Goal: Task Accomplishment & Management: Use online tool/utility

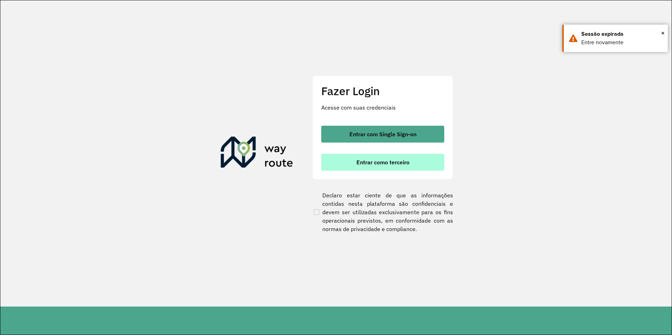
click at [376, 166] on button "Entrar como terceiro" at bounding box center [382, 162] width 123 height 17
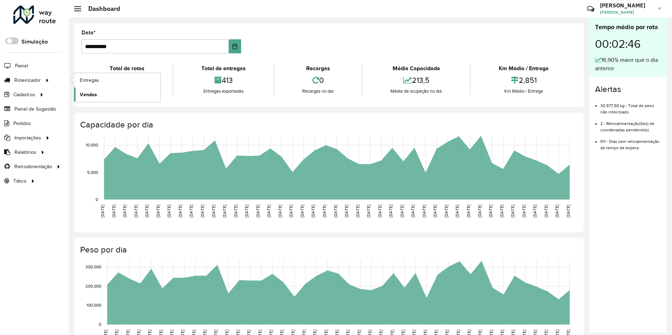
click at [89, 92] on span "Vendas" at bounding box center [88, 94] width 17 height 7
click at [84, 91] on span "Vendas" at bounding box center [88, 94] width 17 height 7
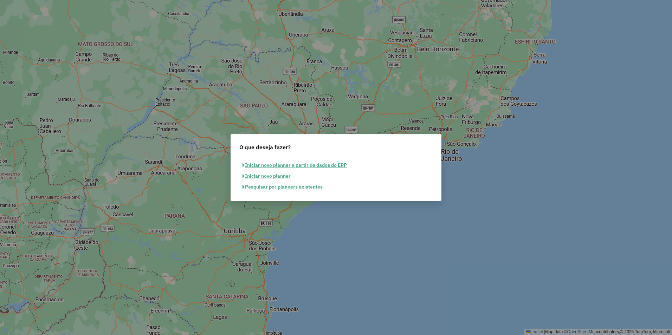
click at [275, 189] on button "Pesquisar por planners existentes" at bounding box center [282, 187] width 86 height 11
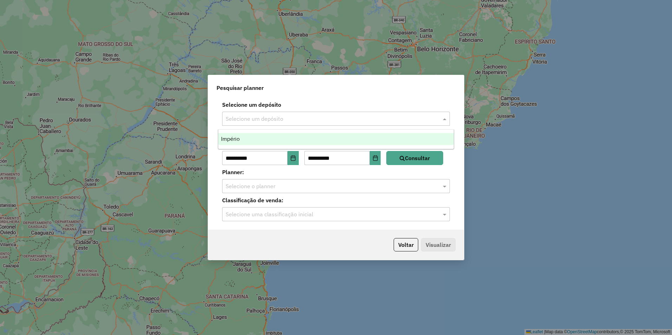
click at [258, 120] on input "text" at bounding box center [329, 119] width 207 height 8
click at [248, 141] on div "Império" at bounding box center [335, 139] width 235 height 12
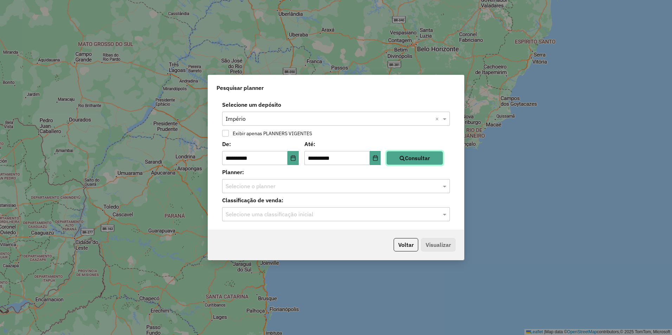
click at [402, 158] on button "Consultar" at bounding box center [414, 158] width 57 height 14
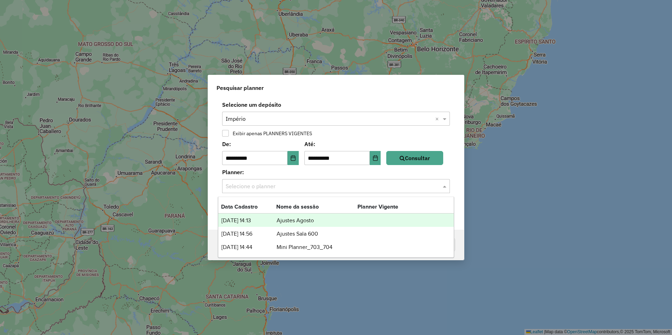
click at [272, 187] on input "text" at bounding box center [329, 186] width 207 height 8
click at [309, 221] on td "Ajustes Agosto" at bounding box center [316, 220] width 81 height 9
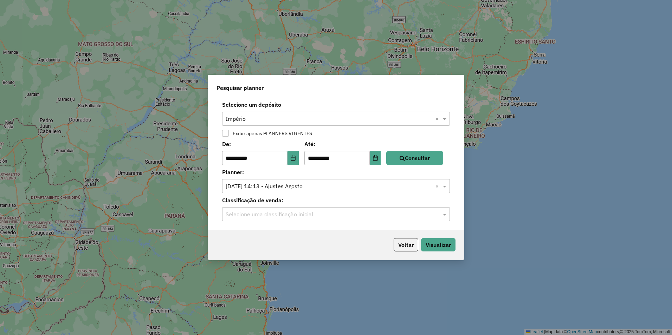
click at [296, 209] on div "Selecione uma classificação inicial" at bounding box center [336, 214] width 228 height 14
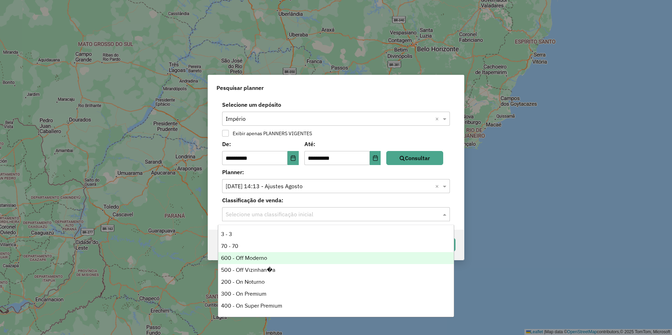
scroll to position [35, 0]
click at [242, 257] on div "500 - Off Vizinhan�a" at bounding box center [335, 259] width 235 height 12
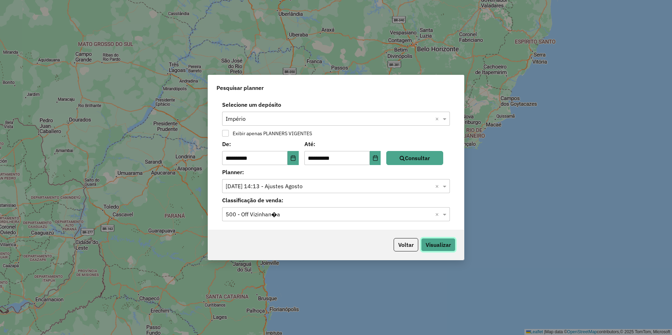
click at [436, 246] on button "Visualizar" at bounding box center [438, 244] width 34 height 13
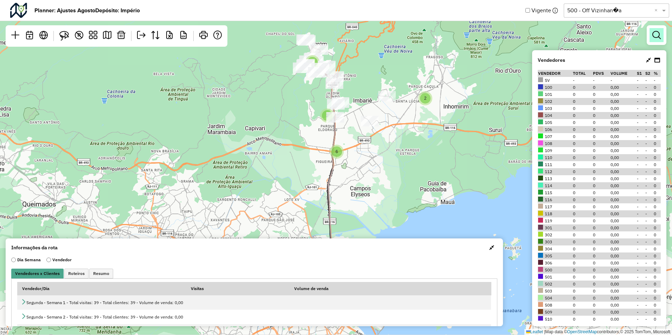
click at [655, 38] on em at bounding box center [656, 35] width 8 height 8
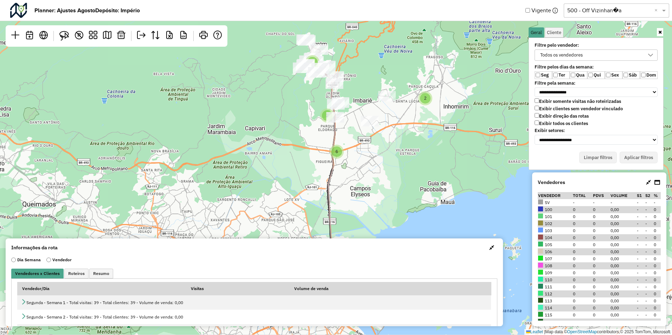
click at [536, 126] on label "Exibir todos os clientes" at bounding box center [560, 123] width 53 height 6
click at [632, 157] on button "Aplicar filtros" at bounding box center [638, 158] width 38 height 12
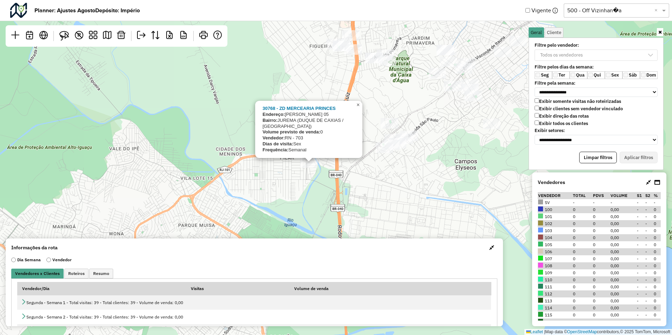
click at [358, 108] on span "×" at bounding box center [357, 105] width 3 height 6
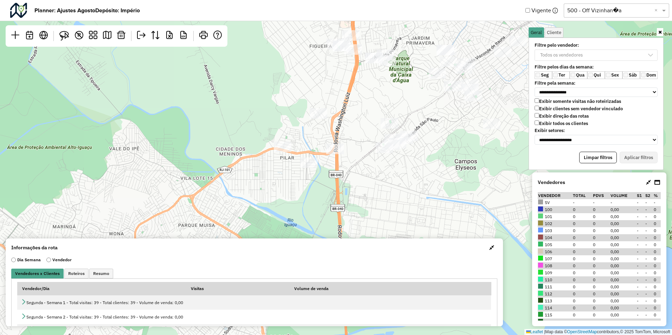
click at [357, 159] on div "2 3 3 2 2 2 2 Leaflet | Map data © OpenStreetMap contributors,© 2025 TomTom, Mi…" at bounding box center [336, 167] width 672 height 335
click at [14, 34] on em at bounding box center [15, 35] width 8 height 8
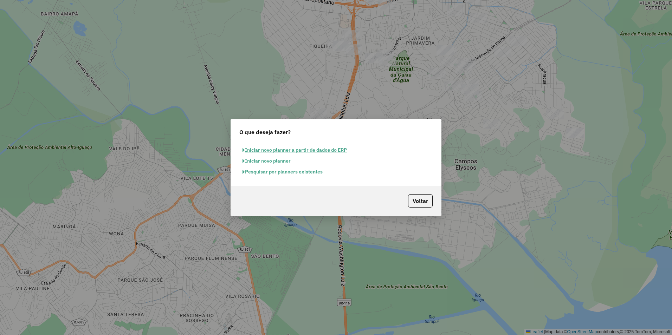
click at [285, 170] on button "Pesquisar por planners existentes" at bounding box center [282, 172] width 86 height 11
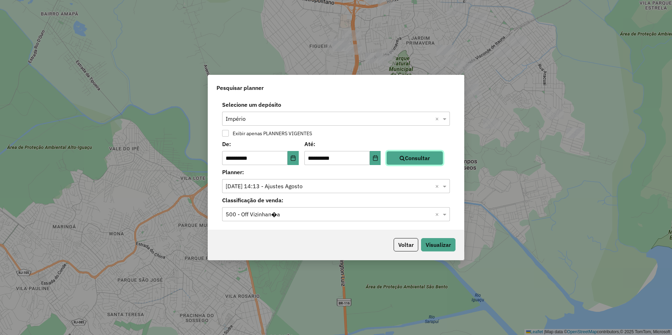
click at [405, 159] on icon "button" at bounding box center [401, 158] width 5 height 6
click at [339, 185] on input "text" at bounding box center [329, 186] width 207 height 8
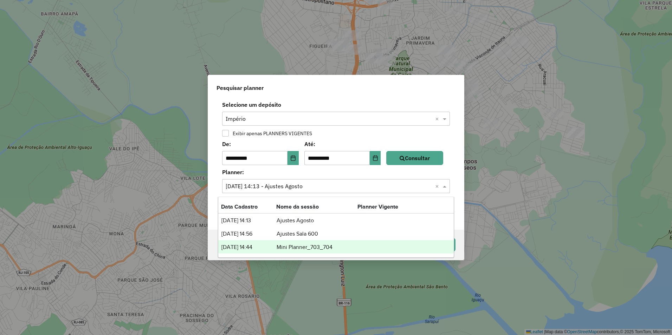
click at [320, 246] on td "Mini Planner_703_704" at bounding box center [316, 247] width 81 height 9
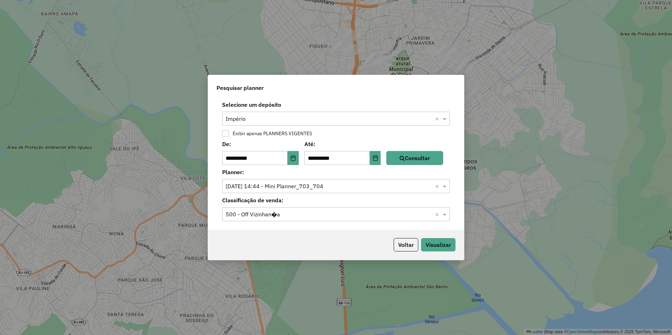
click at [305, 213] on input "text" at bounding box center [329, 214] width 207 height 8
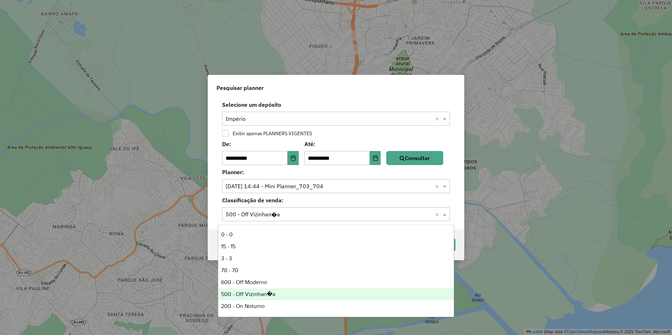
click at [248, 291] on div "500 - Off Vizinhan�a" at bounding box center [335, 294] width 235 height 12
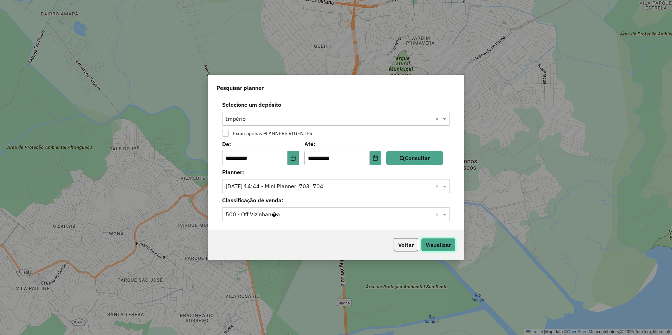
click at [446, 241] on button "Visualizar" at bounding box center [438, 244] width 34 height 13
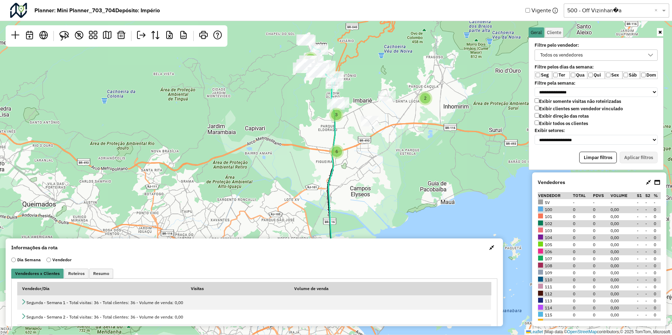
click at [558, 77] on label "Ter" at bounding box center [561, 75] width 18 height 8
click at [576, 78] on label "Qua" at bounding box center [578, 75] width 18 height 8
click at [594, 76] on label "Qui" at bounding box center [596, 75] width 18 height 8
click at [637, 161] on button "Aplicar filtros" at bounding box center [638, 158] width 38 height 12
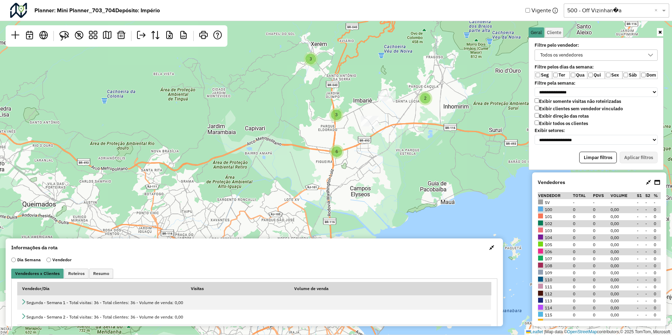
drag, startPoint x: 344, startPoint y: 179, endPoint x: 251, endPoint y: 63, distance: 148.2
click at [251, 63] on div "2 2 6 3 4 10 4 3 Leaflet | Map data © OpenStreetMap contributors,© 2025 TomTom,…" at bounding box center [336, 167] width 672 height 335
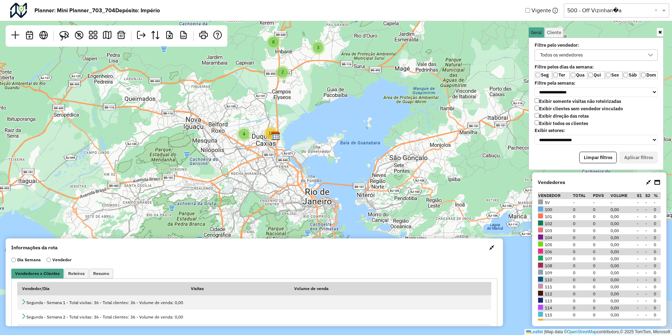
click at [539, 123] on label "Exibir todos os clientes" at bounding box center [560, 123] width 53 height 6
click at [628, 156] on button "Aplicar filtros" at bounding box center [638, 158] width 38 height 12
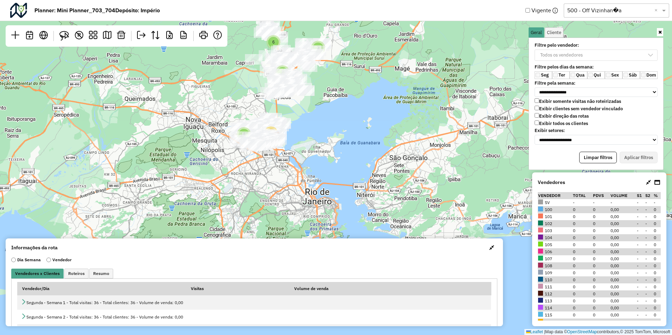
drag, startPoint x: 418, startPoint y: 137, endPoint x: 458, endPoint y: 181, distance: 59.4
click at [466, 188] on div "4 3 7 18 6 Leaflet | Map data © OpenStreetMap contributors,© 2025 TomTom, Micro…" at bounding box center [336, 167] width 672 height 335
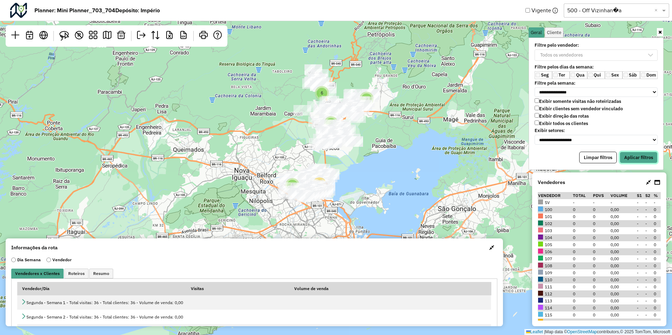
click at [629, 158] on button "Aplicar filtros" at bounding box center [638, 158] width 38 height 12
click at [553, 55] on p-multiselect "Todos os vendedores" at bounding box center [595, 55] width 123 height 6
click at [537, 120] on div "Exibir somente visitas não roteirizadas Exibir clientes sem vendedor vinculado …" at bounding box center [595, 113] width 123 height 30
click at [539, 121] on label "Exibir todos os clientes" at bounding box center [560, 123] width 53 height 6
click at [566, 56] on div "Todos os vendedores" at bounding box center [560, 55] width 47 height 11
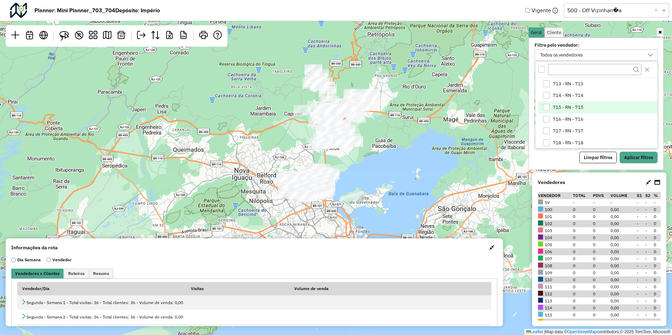
scroll to position [913, 0]
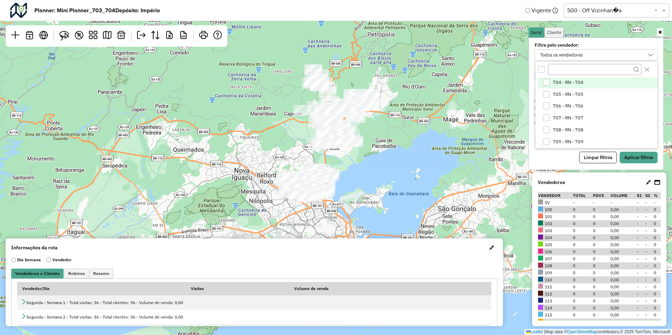
click at [541, 81] on li "704 - RN - 704" at bounding box center [597, 83] width 119 height 12
click at [635, 158] on button "Aplicar filtros" at bounding box center [638, 158] width 38 height 12
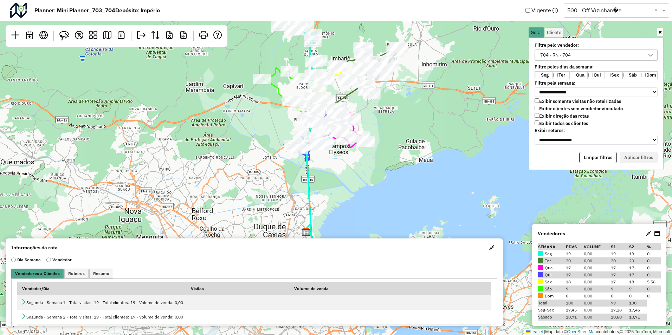
drag, startPoint x: 389, startPoint y: 98, endPoint x: 395, endPoint y: 143, distance: 45.4
click at [395, 143] on div "Leaflet | Map data © OpenStreetMap contributors,© 2025 TomTom, Microsoft" at bounding box center [336, 167] width 672 height 335
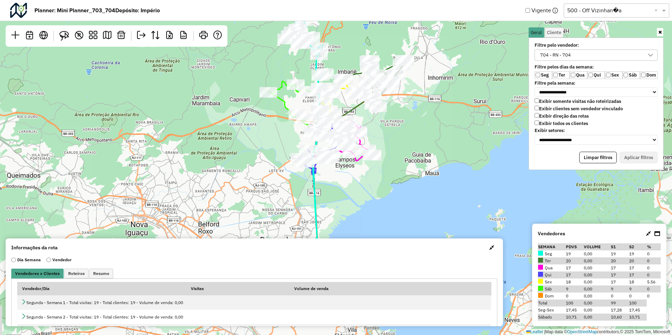
drag, startPoint x: 417, startPoint y: 174, endPoint x: 417, endPoint y: 140, distance: 33.4
click at [417, 140] on div "Leaflet | Map data © OpenStreetMap contributors,© 2025 TomTom, Microsoft" at bounding box center [336, 167] width 672 height 335
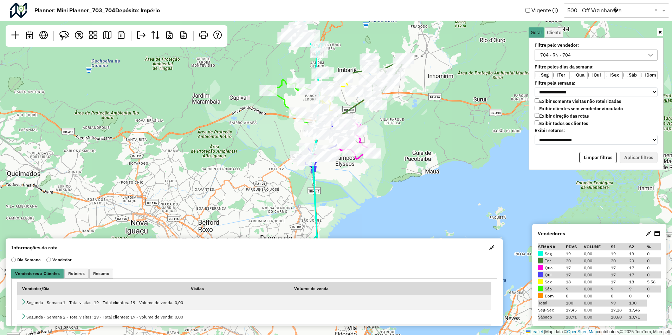
drag, startPoint x: 408, startPoint y: 104, endPoint x: 406, endPoint y: 137, distance: 33.4
click at [406, 137] on div "Leaflet | Map data © OpenStreetMap contributors,© 2025 TomTom, Microsoft" at bounding box center [336, 167] width 672 height 335
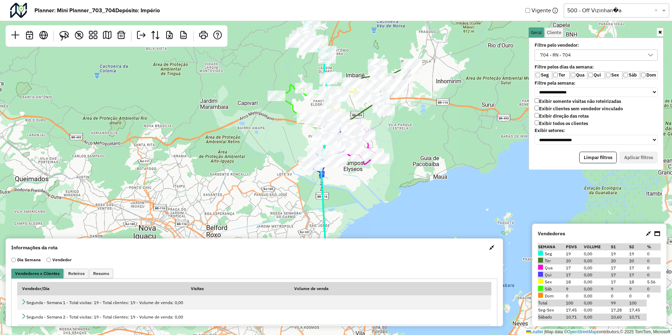
drag, startPoint x: 392, startPoint y: 162, endPoint x: 402, endPoint y: 134, distance: 29.8
click at [402, 134] on div "Leaflet | Map data © OpenStreetMap contributors,© 2025 TomTom, Microsoft" at bounding box center [336, 167] width 672 height 335
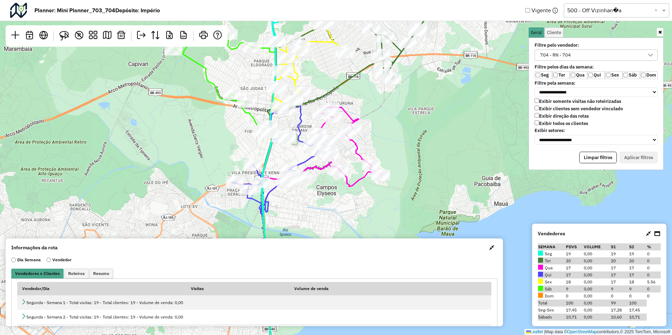
click at [354, 149] on icon at bounding box center [321, 238] width 122 height 262
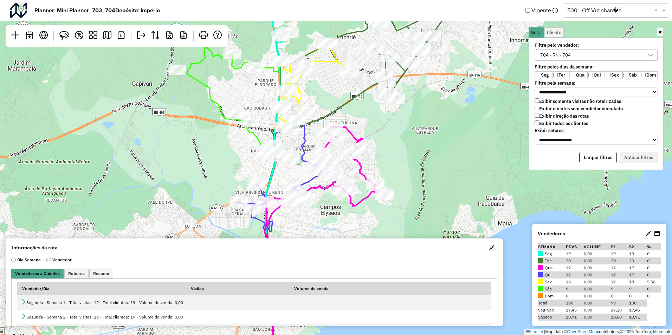
drag, startPoint x: 389, startPoint y: 130, endPoint x: 393, endPoint y: 149, distance: 20.0
click at [393, 149] on div "Leaflet | Map data © OpenStreetMap contributors,© 2025 TomTom, Microsoft" at bounding box center [336, 167] width 672 height 335
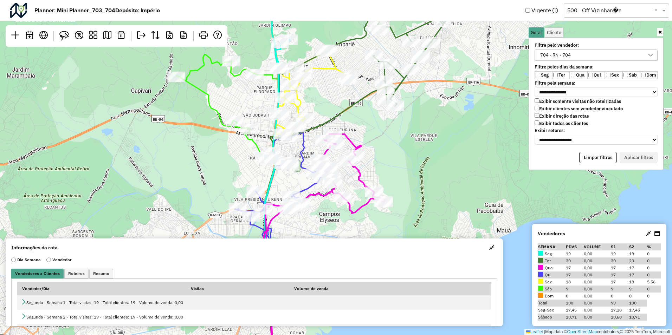
drag, startPoint x: 385, startPoint y: 124, endPoint x: 377, endPoint y: 164, distance: 41.1
click at [377, 164] on div "Leaflet | Map data © OpenStreetMap contributors,© 2025 TomTom, Microsoft" at bounding box center [336, 167] width 672 height 335
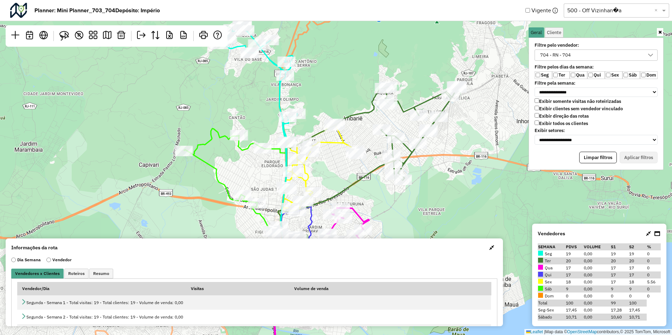
click at [334, 146] on icon at bounding box center [314, 246] width 85 height 246
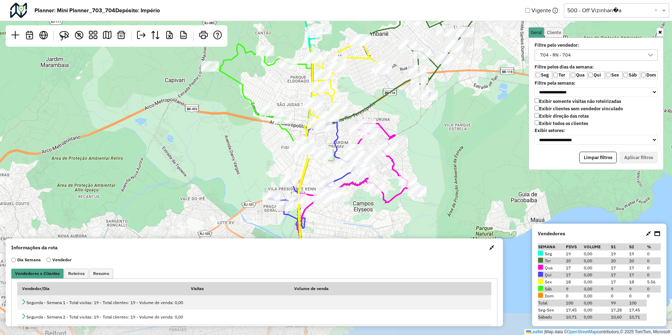
drag, startPoint x: 348, startPoint y: 161, endPoint x: 363, endPoint y: 90, distance: 72.6
click at [363, 90] on div "Leaflet | Map data © OpenStreetMap contributors,© 2025 TomTom, Microsoft" at bounding box center [336, 167] width 672 height 335
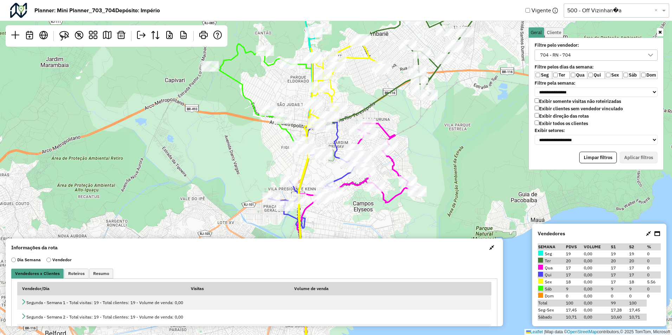
click at [360, 141] on icon at bounding box center [358, 246] width 119 height 246
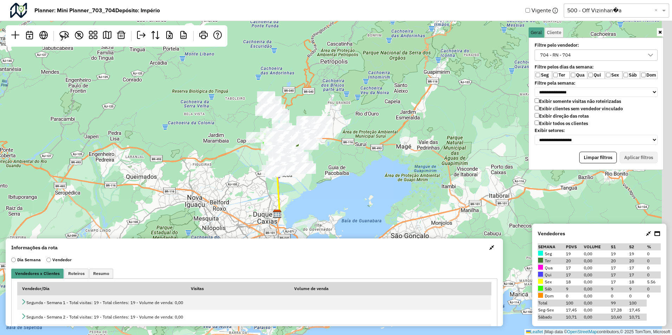
drag, startPoint x: 447, startPoint y: 148, endPoint x: 352, endPoint y: 159, distance: 95.1
click at [352, 159] on div "Leaflet | Map data © OpenStreetMap contributors,© 2025 TomTom, Microsoft" at bounding box center [336, 167] width 672 height 335
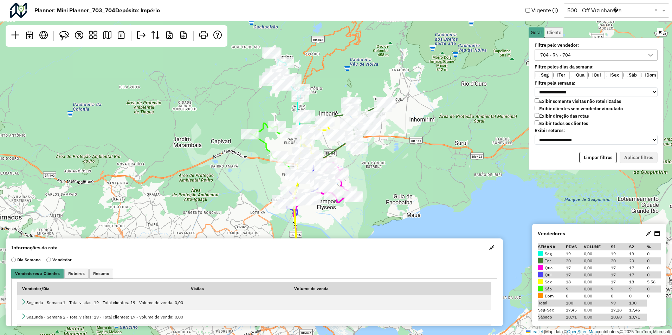
drag, startPoint x: 452, startPoint y: 135, endPoint x: 463, endPoint y: 137, distance: 11.5
click at [463, 137] on div "Leaflet | Map data © OpenStreetMap contributors,© 2025 TomTom, Microsoft" at bounding box center [336, 167] width 672 height 335
click at [489, 249] on span "button" at bounding box center [491, 248] width 5 height 6
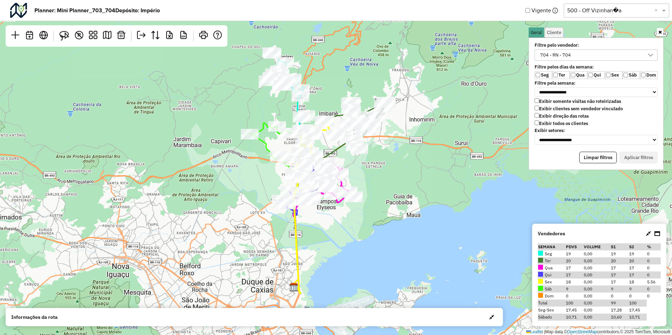
click at [586, 49] on div "**********" at bounding box center [595, 93] width 131 height 105
click at [583, 53] on div "704 - RN - 704" at bounding box center [590, 55] width 106 height 11
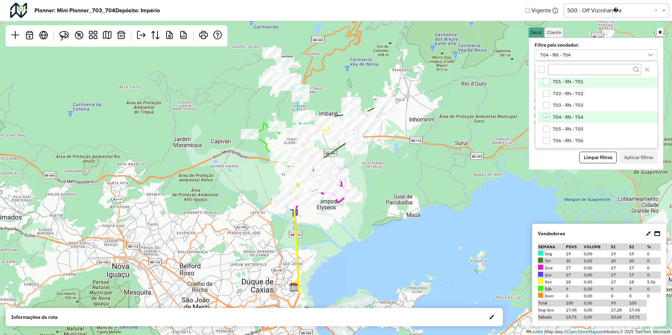
scroll to position [889, 0]
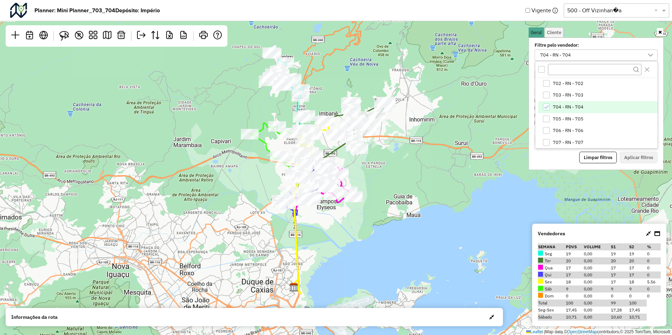
click at [548, 106] on icon "704 - RN - 704" at bounding box center [545, 107] width 5 height 5
click at [546, 96] on div "703 - RN - 703" at bounding box center [546, 95] width 7 height 7
click at [643, 159] on button "Aplicar filtros" at bounding box center [638, 158] width 38 height 12
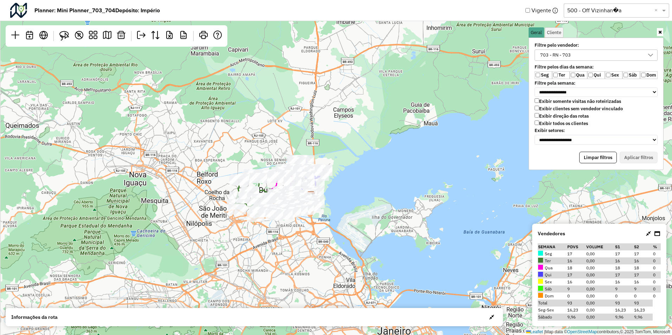
drag, startPoint x: 381, startPoint y: 230, endPoint x: 398, endPoint y: 138, distance: 93.3
click at [398, 138] on div "Leaflet | Map data © OpenStreetMap contributors,© 2025 TomTom, Microsoft" at bounding box center [336, 167] width 672 height 335
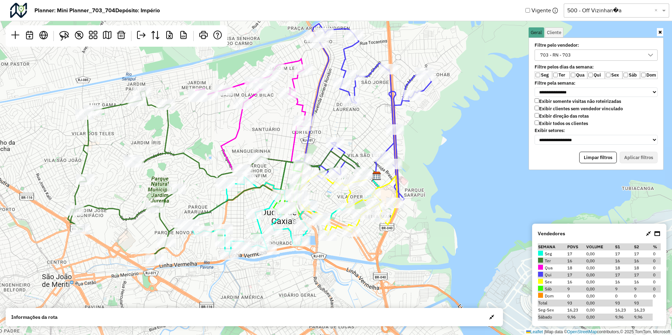
drag, startPoint x: 269, startPoint y: 233, endPoint x: 268, endPoint y: 174, distance: 59.0
click at [268, 174] on div "Leaflet | Map data © OpenStreetMap contributors,© 2025 TomTom, Microsoft" at bounding box center [336, 167] width 672 height 335
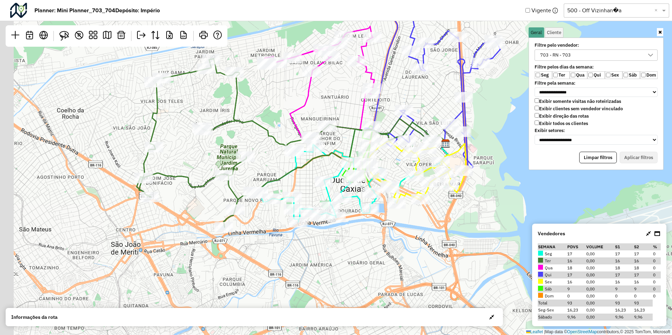
drag, startPoint x: 203, startPoint y: 211, endPoint x: 246, endPoint y: 200, distance: 44.6
click at [271, 179] on icon at bounding box center [291, 143] width 309 height 169
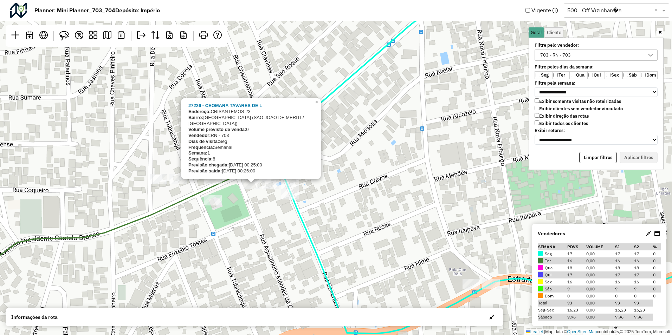
click at [271, 199] on div "27226 - CEOMARA TAVARES DE L Endereço: CRISANTEMOS 23 Bairro: PARQUE ARARUAMA (…" at bounding box center [336, 167] width 672 height 335
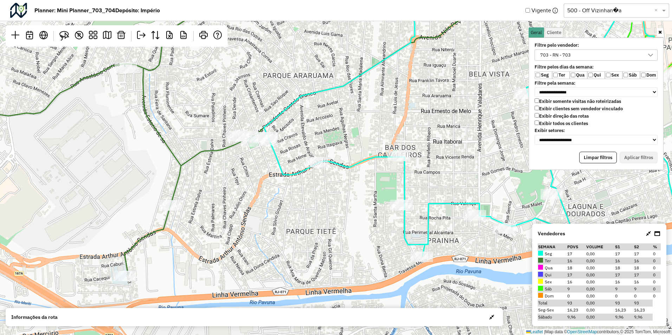
drag, startPoint x: 268, startPoint y: 182, endPoint x: 253, endPoint y: 135, distance: 49.8
click at [253, 135] on div "Leaflet | Map data © OpenStreetMap contributors,© 2025 TomTom, Microsoft" at bounding box center [336, 167] width 672 height 335
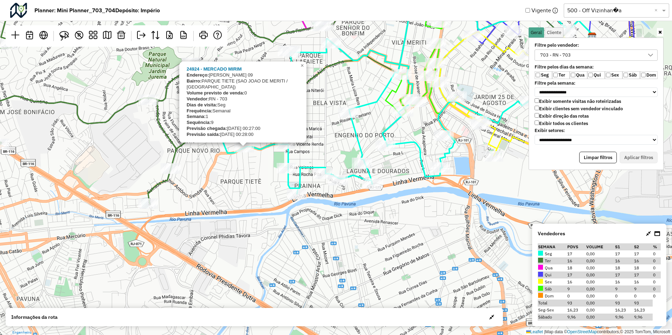
drag, startPoint x: 375, startPoint y: 203, endPoint x: 333, endPoint y: 224, distance: 47.3
click at [333, 224] on div "24924 - MERCADO MIRIM Endereço: CASTRO ALVES 09 Bairro: PARQUE TIETE (SAO JOAO …" at bounding box center [336, 167] width 672 height 335
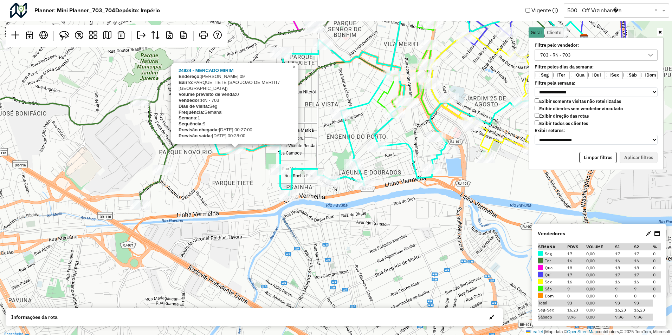
drag, startPoint x: 366, startPoint y: 233, endPoint x: 326, endPoint y: 227, distance: 40.4
click at [326, 227] on div "24924 - MERCADO MIRIM Endereço: CASTRO ALVES 09 Bairro: PARQUE TIETE (SAO JOAO …" at bounding box center [336, 167] width 672 height 335
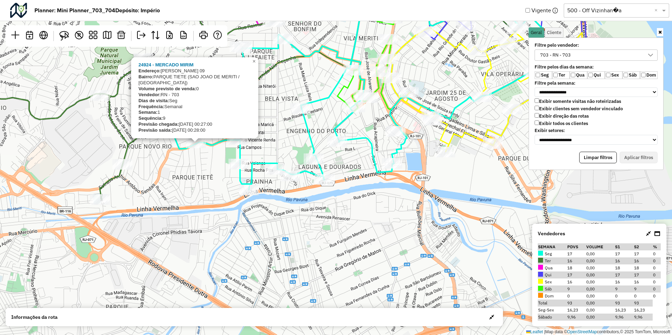
drag, startPoint x: 331, startPoint y: 220, endPoint x: 328, endPoint y: 218, distance: 4.0
click at [331, 220] on div "24924 - MERCADO MIRIM Endereço: CASTRO ALVES 09 Bairro: PARQUE TIETE (SAO JOAO …" at bounding box center [336, 167] width 672 height 335
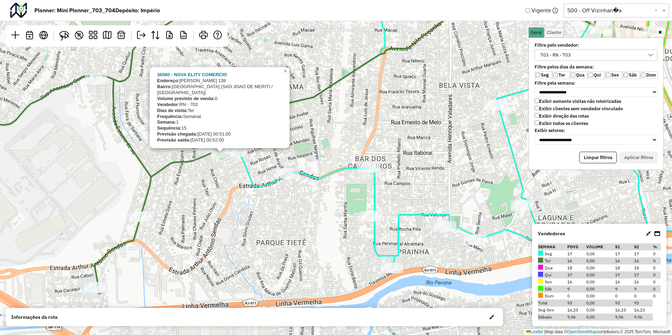
click at [225, 165] on div "36560 - NOVA ELITY COMERCIO Endereço: DIONISIO ROCHA 138 Bairro: PARQUE ARARUAM…" at bounding box center [336, 167] width 672 height 335
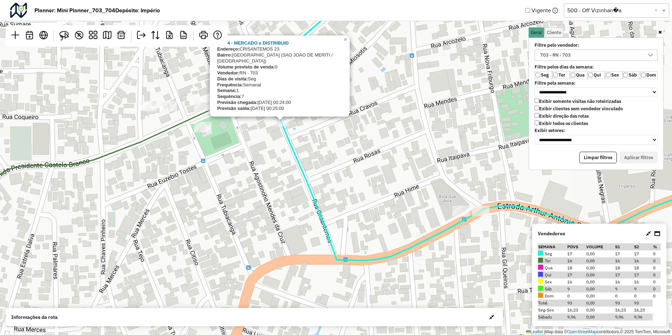
click at [276, 146] on div "37874 - MERCADO e DISTRIBUID Endereço: CRISANTEMOS 23 Bairro: PARQUE ARARUAMA (…" at bounding box center [336, 167] width 672 height 335
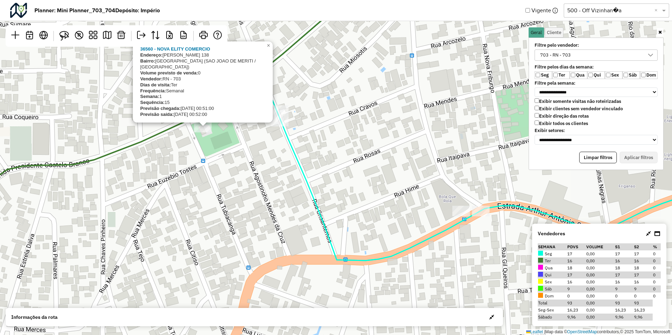
click at [223, 167] on div "36560 - NOVA ELITY COMERCIO Endereço: DIONISIO ROCHA 138 Bairro: PARQUE ARARUAM…" at bounding box center [336, 167] width 672 height 335
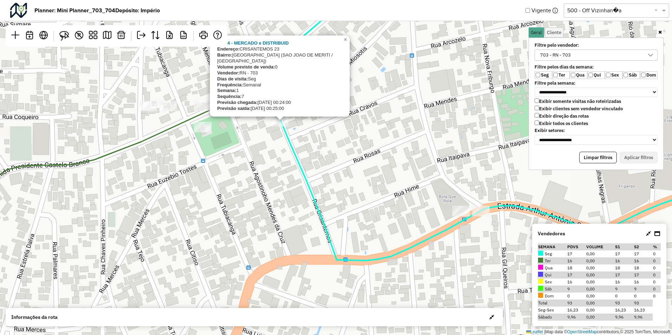
click at [275, 145] on div "37874 - MERCADO e DISTRIBUID Endereço: CRISANTEMOS 23 Bairro: PARQUE ARARUAMA (…" at bounding box center [336, 167] width 672 height 335
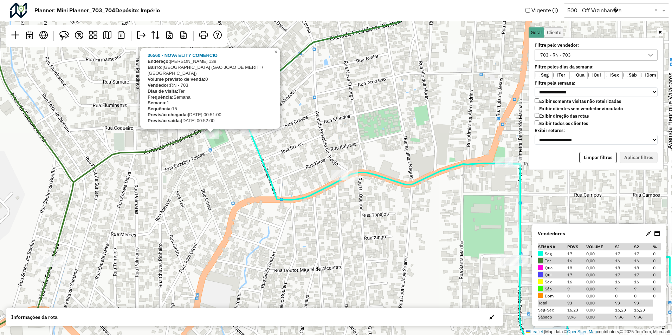
click at [229, 182] on div "36560 - NOVA ELITY COMERCIO Endereço: DIONISIO ROCHA 138 Bairro: PARQUE ARARUAM…" at bounding box center [336, 167] width 672 height 335
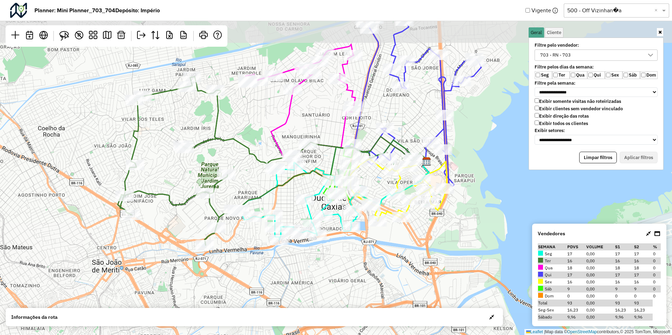
drag, startPoint x: 322, startPoint y: 104, endPoint x: 313, endPoint y: 162, distance: 58.6
click at [313, 162] on div "Leaflet | Map data © OpenStreetMap contributors,© 2025 TomTom, Microsoft" at bounding box center [336, 167] width 672 height 335
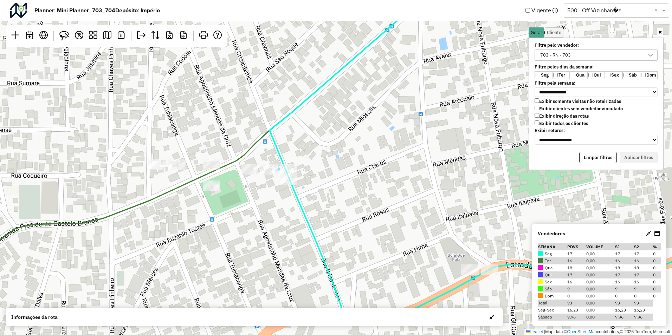
click at [214, 157] on div "Leaflet | Map data © OpenStreetMap contributors,© 2025 TomTom, Microsoft" at bounding box center [336, 167] width 672 height 335
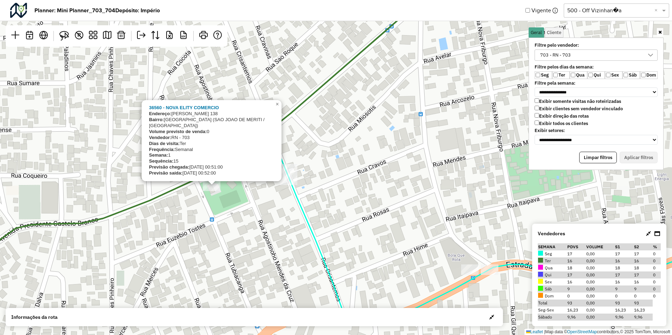
click at [211, 191] on div at bounding box center [212, 186] width 18 height 11
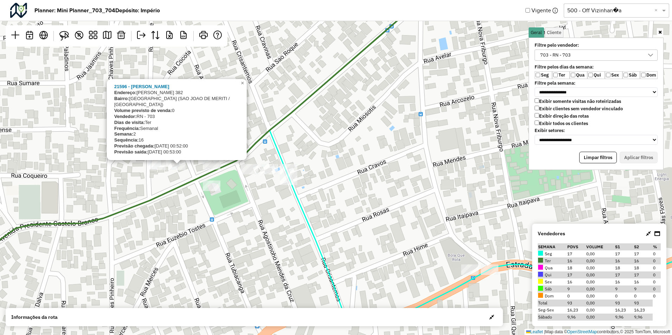
click at [189, 181] on icon at bounding box center [255, 140] width 645 height 346
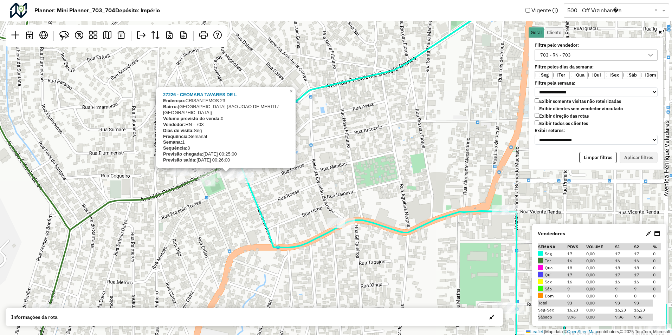
click at [215, 192] on div "27226 - CEOMARA TAVARES DE L Endereço: CRISANTEMOS 23 Bairro: PARQUE ARARUAMA (…" at bounding box center [336, 167] width 672 height 335
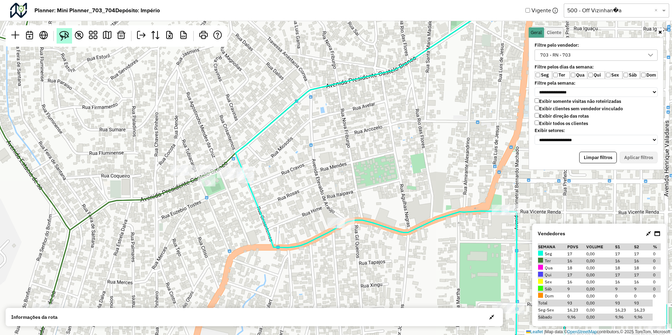
click at [61, 35] on img at bounding box center [64, 36] width 10 height 10
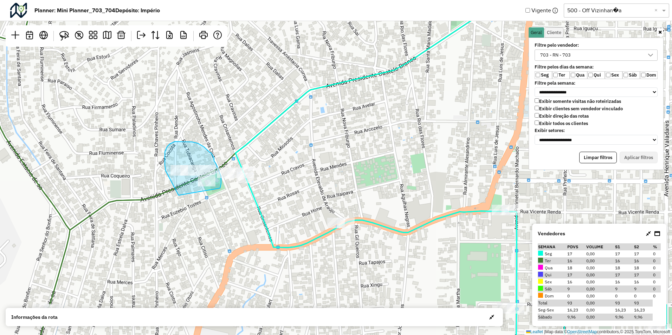
drag, startPoint x: 178, startPoint y: 195, endPoint x: 220, endPoint y: 191, distance: 41.3
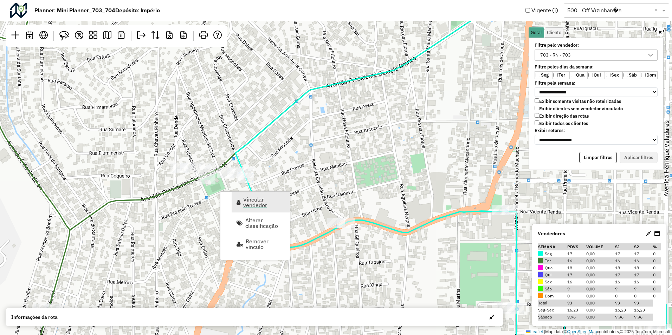
click at [256, 203] on span "Vincular vendedor" at bounding box center [264, 202] width 42 height 11
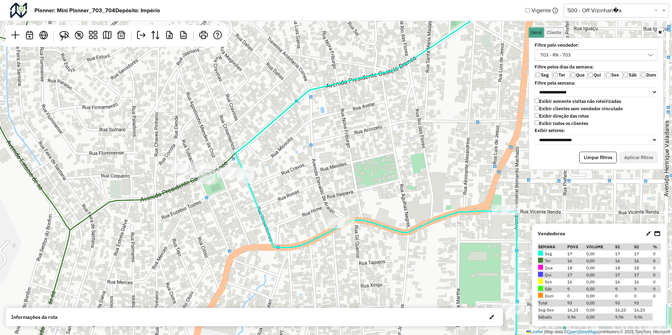
select select "********"
select select "*"
select select "********"
select select "*"
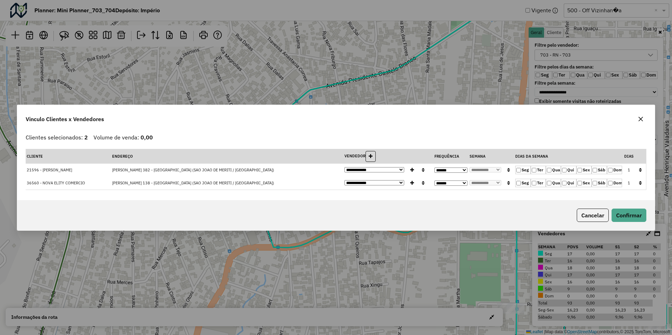
click at [639, 171] on icon "button" at bounding box center [640, 170] width 3 height 5
click at [633, 216] on button "Confirmar" at bounding box center [628, 215] width 35 height 13
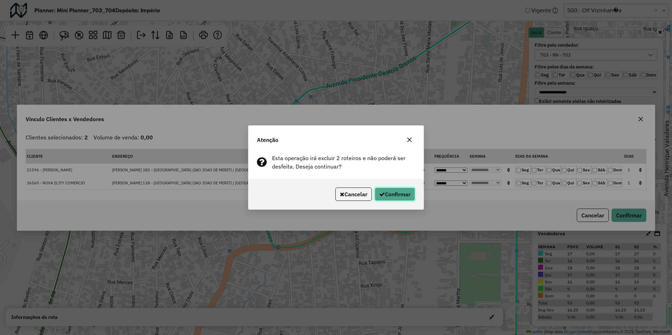
click at [391, 197] on button "Confirmar" at bounding box center [394, 194] width 40 height 13
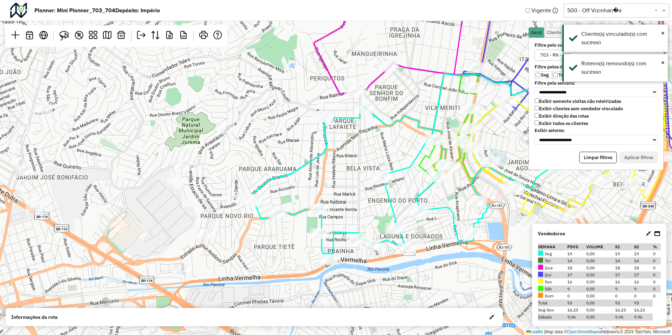
drag, startPoint x: 309, startPoint y: 111, endPoint x: 299, endPoint y: 139, distance: 30.2
click at [299, 139] on div "Leaflet | Map data © OpenStreetMap contributors,© 2025 TomTom, Microsoft" at bounding box center [336, 167] width 672 height 335
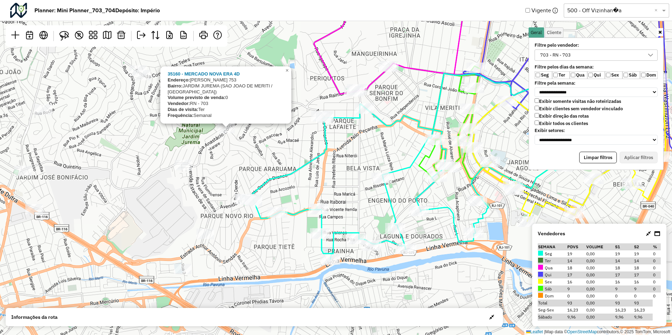
click at [251, 146] on div "35160 - MERCADO NOVA ERA 4D Endereço: CECILIA VILAS BOAS 753 Bairro: JARDIM JUR…" at bounding box center [336, 167] width 672 height 335
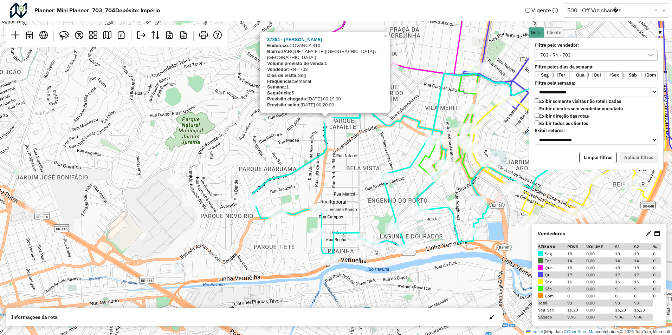
click at [292, 139] on div "37894 - PAULO MARCIO Endereço: COVANCA 410 Bairro: PARQUE LAFAIETE (DUQUE DE CA…" at bounding box center [336, 167] width 672 height 335
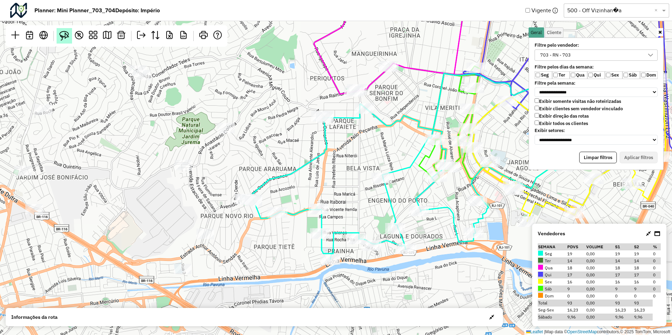
click at [62, 38] on img at bounding box center [64, 36] width 10 height 10
drag, startPoint x: 305, startPoint y: 126, endPoint x: 346, endPoint y: 124, distance: 40.8
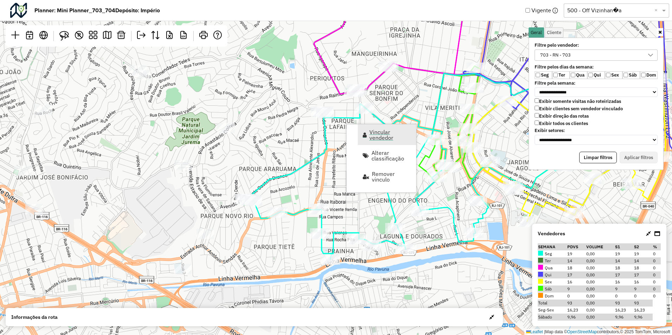
click at [380, 136] on span "Vincular vendedor" at bounding box center [390, 134] width 42 height 11
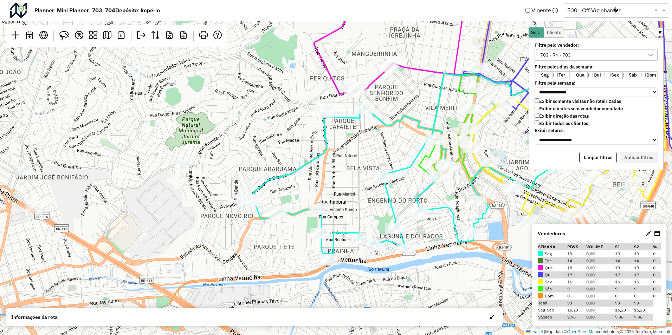
select select "********"
select select "*"
select select "********"
select select "*"
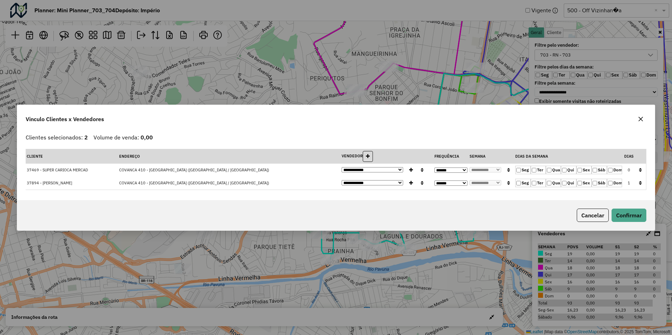
click at [530, 170] on label "Seg" at bounding box center [522, 170] width 15 height 8
click at [524, 170] on label "Seg" at bounding box center [522, 170] width 15 height 8
click at [643, 169] on button "button" at bounding box center [640, 170] width 9 height 11
click at [635, 213] on button "Confirmar" at bounding box center [628, 215] width 35 height 13
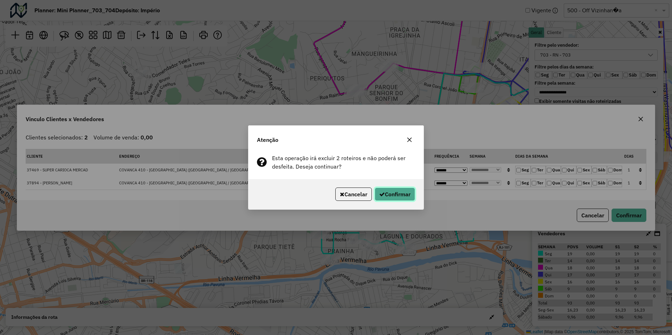
click at [402, 188] on button "Confirmar" at bounding box center [394, 194] width 40 height 13
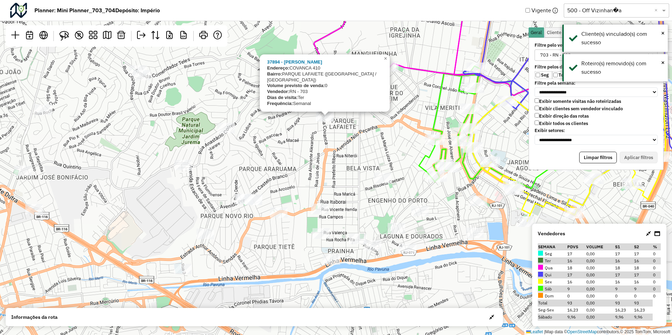
click at [361, 153] on div "37894 - PAULO MARCIO Endereço: COVANCA 410 Bairro: PARQUE LAFAIETE (DUQUE DE CA…" at bounding box center [336, 167] width 672 height 335
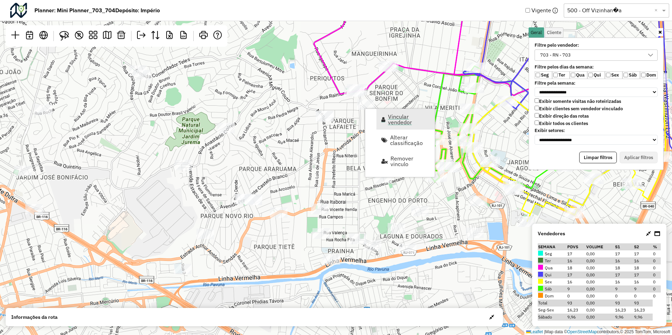
click at [387, 119] on link "Vincular vendedor" at bounding box center [405, 119] width 58 height 21
select select "********"
select select "*"
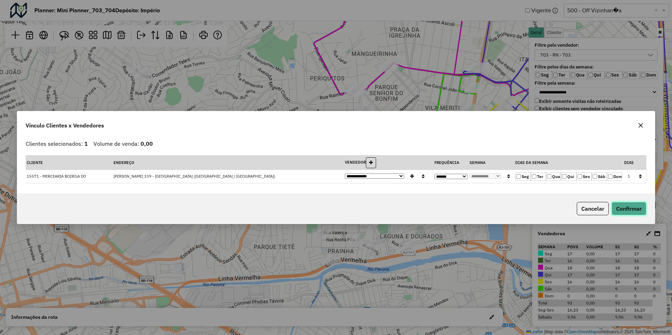
click at [617, 207] on button "Confirmar" at bounding box center [628, 208] width 35 height 13
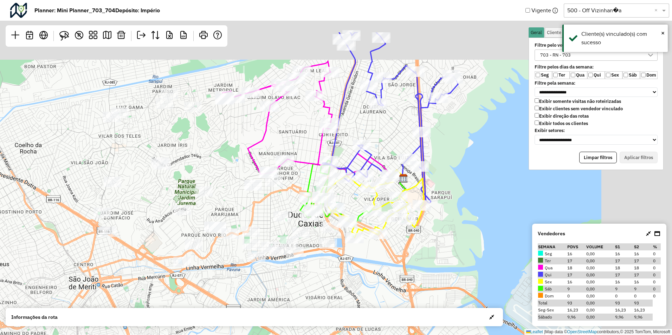
drag, startPoint x: 387, startPoint y: 127, endPoint x: 294, endPoint y: 193, distance: 114.2
click at [294, 193] on div "Leaflet | Map data © OpenStreetMap contributors,© 2025 TomTom, Microsoft" at bounding box center [336, 167] width 672 height 335
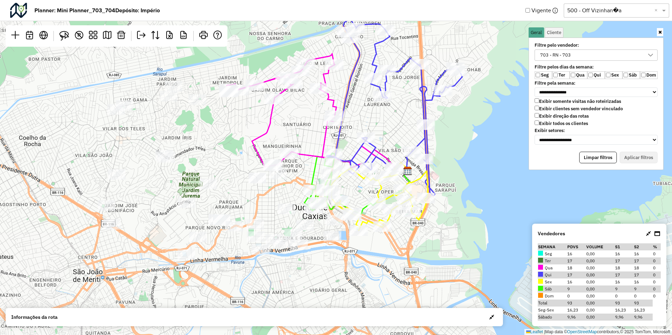
drag, startPoint x: 239, startPoint y: 210, endPoint x: 305, endPoint y: 136, distance: 99.1
click at [305, 136] on div "Leaflet | Map data © OpenStreetMap contributors,© 2025 TomTom, Microsoft" at bounding box center [336, 167] width 672 height 335
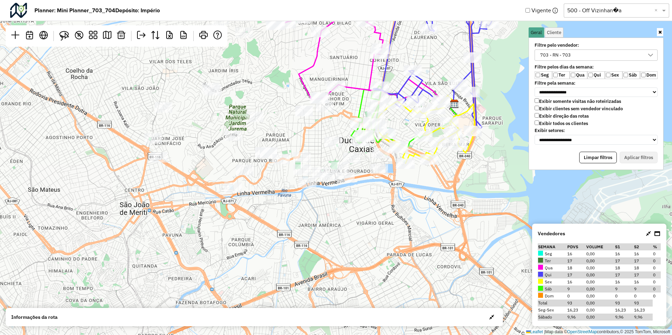
drag, startPoint x: 350, startPoint y: 184, endPoint x: 335, endPoint y: 184, distance: 14.4
click at [335, 184] on div "Leaflet | Map data © OpenStreetMap contributors,© 2025 TomTom, Microsoft" at bounding box center [336, 167] width 672 height 335
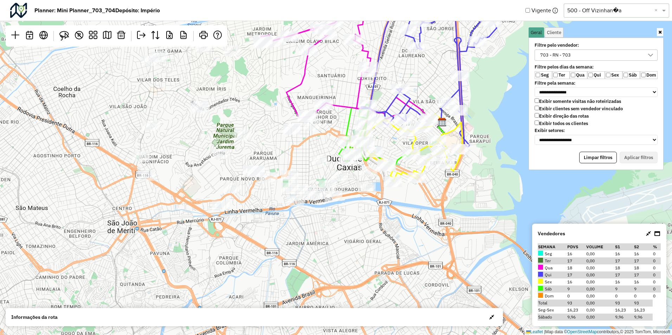
drag, startPoint x: 318, startPoint y: 136, endPoint x: 305, endPoint y: 156, distance: 23.8
click at [305, 156] on div "Leaflet | Map data © OpenStreetMap contributors,© 2025 TomTom, Microsoft" at bounding box center [336, 167] width 672 height 335
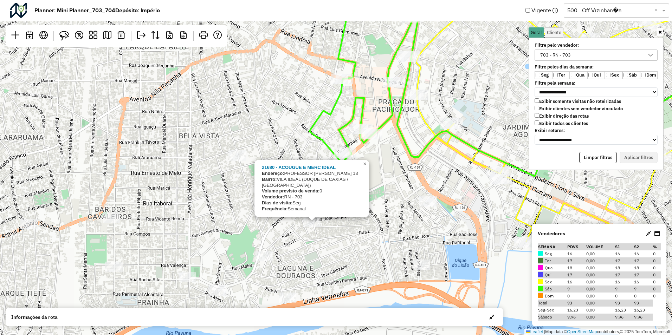
click at [367, 228] on div "21680 - ACOUGUE E MERC IDEAL Endereço: PROFESSOR MOTA SOBRINHO 13 Bairro: VILA …" at bounding box center [336, 167] width 672 height 335
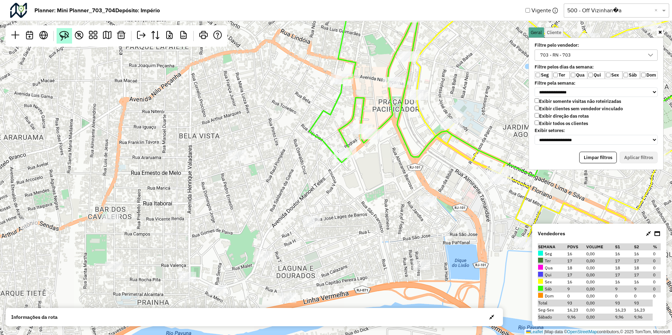
click at [59, 37] on img at bounding box center [64, 36] width 10 height 10
drag, startPoint x: 331, startPoint y: 155, endPoint x: 367, endPoint y: 156, distance: 36.2
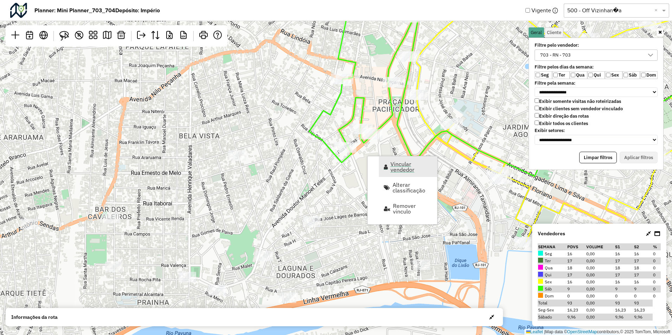
click at [394, 165] on span "Vincular vendedor" at bounding box center [411, 166] width 42 height 11
select select "********"
select select "*"
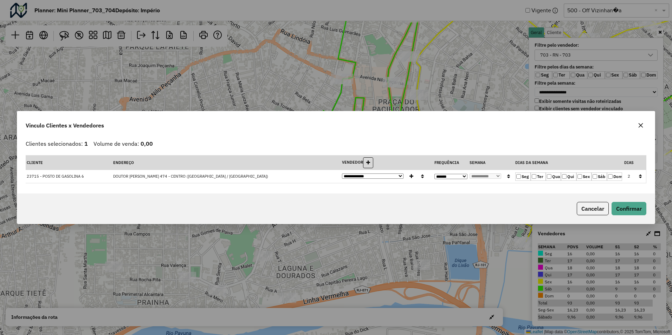
click at [595, 179] on label "Sáb" at bounding box center [598, 176] width 15 height 8
click at [630, 212] on button "Confirmar" at bounding box center [628, 208] width 35 height 13
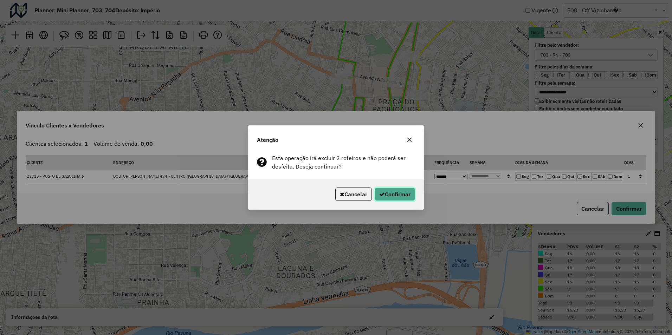
click at [398, 197] on button "Confirmar" at bounding box center [394, 194] width 40 height 13
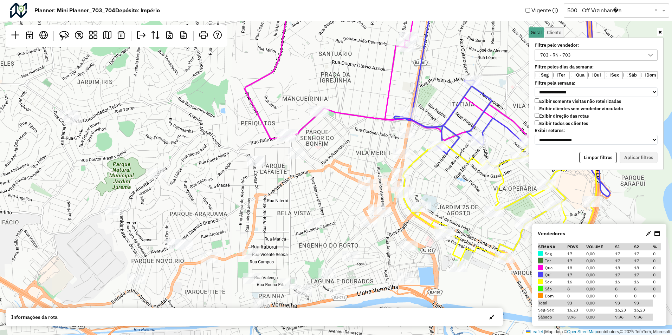
drag, startPoint x: 311, startPoint y: 148, endPoint x: 299, endPoint y: 204, distance: 57.5
click at [299, 204] on div "Leaflet | Map data © OpenStreetMap contributors,© 2025 TomTom, Microsoft" at bounding box center [336, 167] width 672 height 335
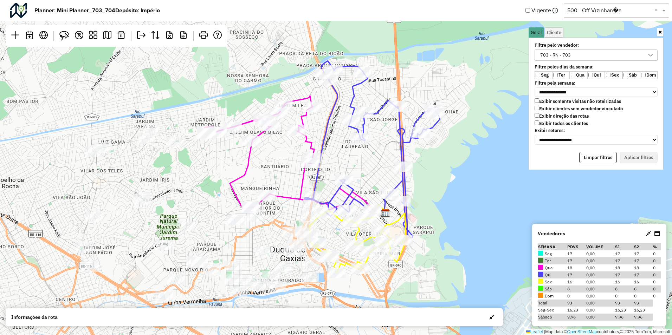
drag, startPoint x: 513, startPoint y: 150, endPoint x: 461, endPoint y: 206, distance: 75.8
click at [461, 207] on div "Leaflet | Map data © OpenStreetMap contributors,© 2025 TomTom, Microsoft" at bounding box center [336, 167] width 672 height 335
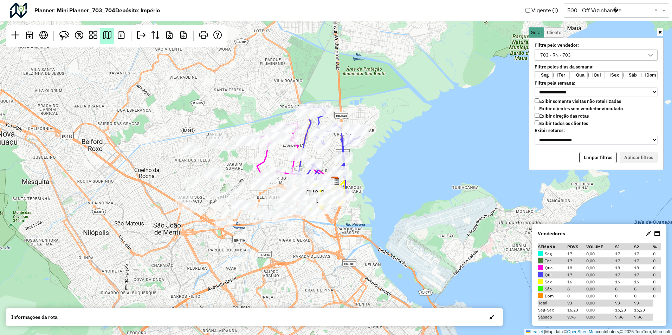
click at [105, 38] on em at bounding box center [107, 35] width 8 height 8
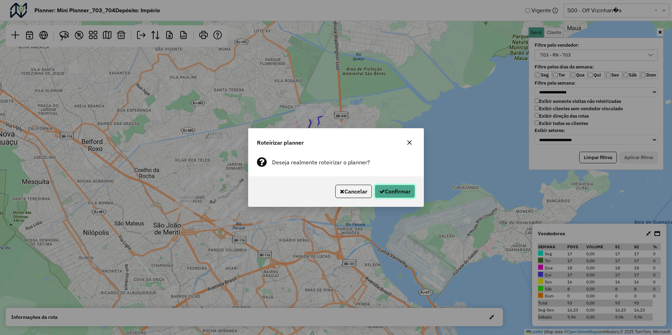
click at [399, 194] on button "Confirmar" at bounding box center [394, 191] width 40 height 13
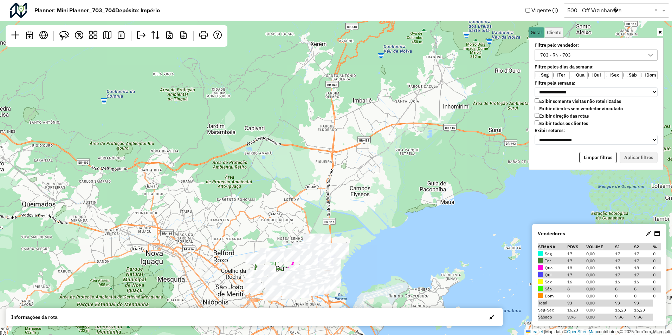
click at [573, 52] on div "703 - RN - 703" at bounding box center [590, 55] width 106 height 11
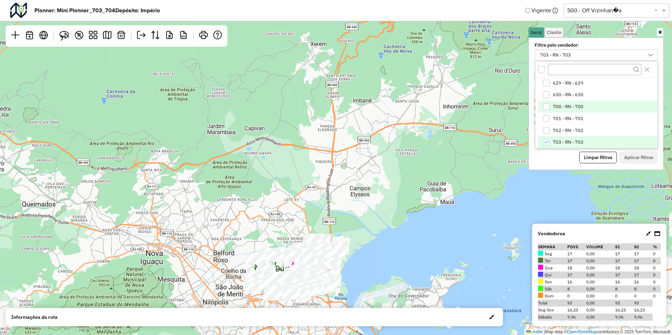
scroll to position [877, 0]
click at [544, 108] on icon "703 - RN - 703" at bounding box center [545, 107] width 5 height 5
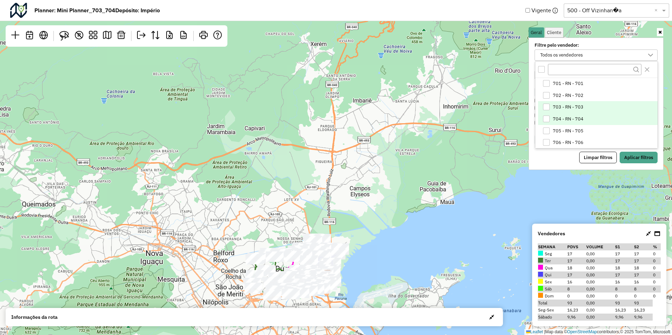
click at [545, 120] on div "704 - RN - 704" at bounding box center [546, 119] width 7 height 7
click at [623, 154] on button "Aplicar filtros" at bounding box center [638, 158] width 38 height 12
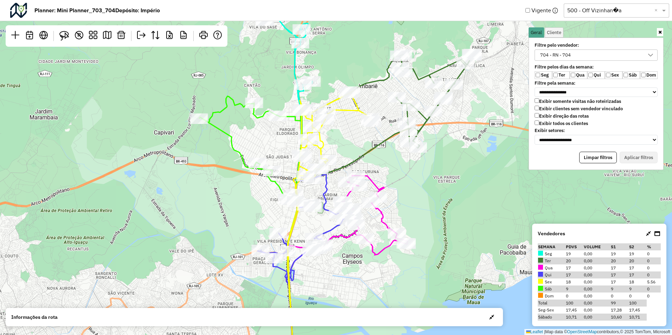
drag, startPoint x: 386, startPoint y: 123, endPoint x: 379, endPoint y: 236, distance: 114.1
click at [383, 292] on div "Leaflet | Map data © OpenStreetMap contributors,© 2025 TomTom, Microsoft" at bounding box center [336, 167] width 672 height 335
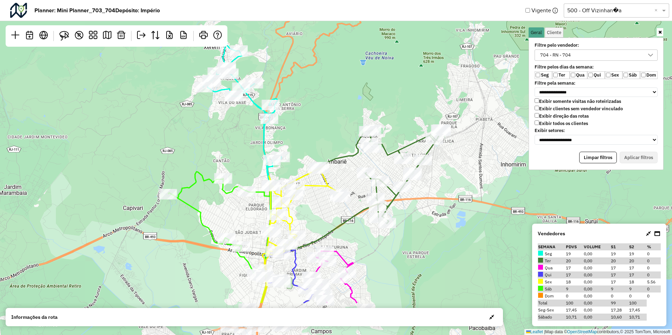
drag, startPoint x: 356, startPoint y: 190, endPoint x: 315, endPoint y: 81, distance: 115.8
click at [315, 82] on div "Leaflet | Map data © OpenStreetMap contributors,© 2025 TomTom, Microsoft" at bounding box center [336, 167] width 672 height 335
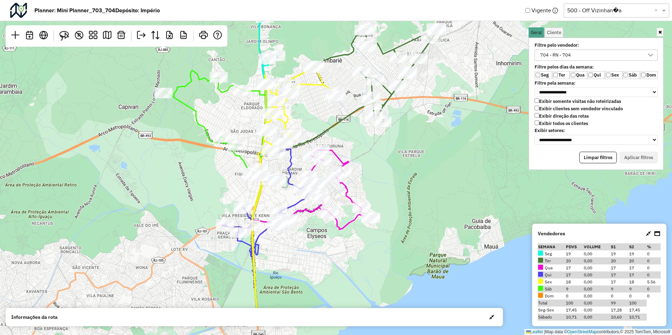
drag, startPoint x: 356, startPoint y: 224, endPoint x: 366, endPoint y: 164, distance: 60.9
click at [366, 164] on div "Leaflet | Map data © OpenStreetMap contributors,© 2025 TomTom, Microsoft" at bounding box center [336, 167] width 672 height 335
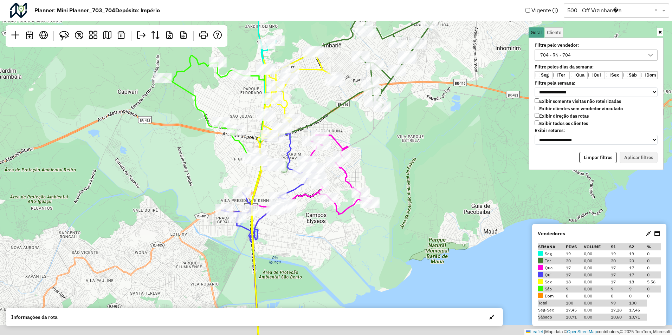
drag, startPoint x: 375, startPoint y: 182, endPoint x: 374, endPoint y: 169, distance: 13.4
click at [374, 169] on div "Leaflet | Map data © OpenStreetMap contributors,© 2025 TomTom, Microsoft" at bounding box center [336, 167] width 672 height 335
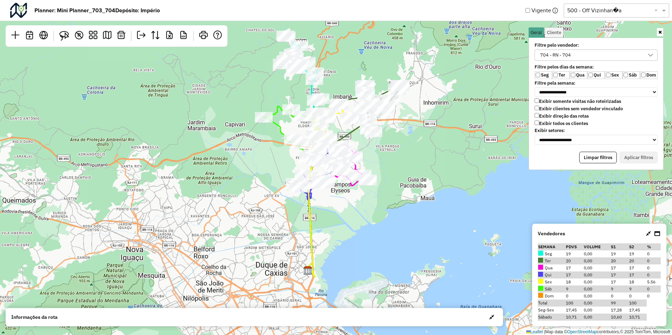
click at [577, 56] on div "704 - RN - 704" at bounding box center [590, 55] width 106 height 11
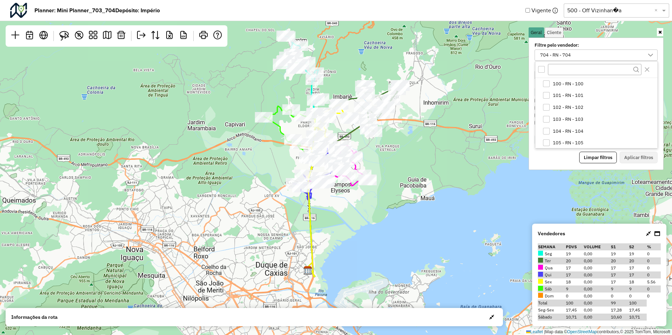
scroll to position [854, 0]
click at [547, 141] on icon "704 - RN - 704" at bounding box center [545, 142] width 5 height 5
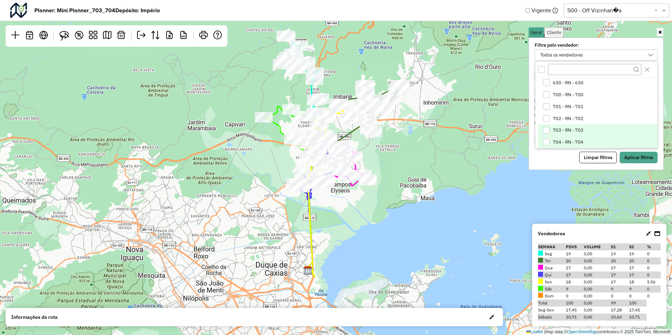
click at [547, 129] on div "703 - RN - 703" at bounding box center [546, 130] width 7 height 7
click at [631, 158] on button "Aplicar filtros" at bounding box center [638, 158] width 38 height 12
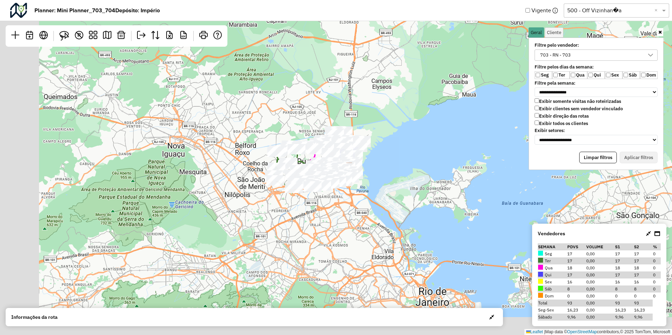
click at [358, 111] on div "Leaflet | Map data © OpenStreetMap contributors,© 2025 TomTom, Microsoft" at bounding box center [336, 167] width 672 height 335
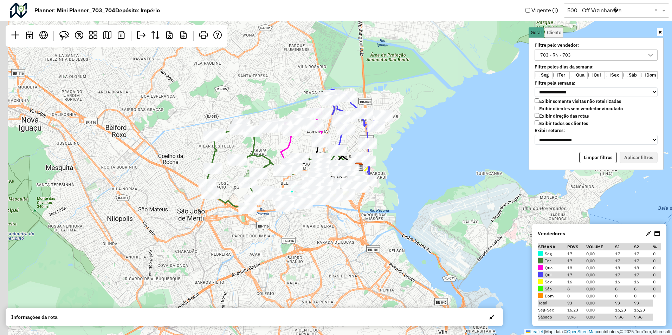
drag, startPoint x: 384, startPoint y: 181, endPoint x: 419, endPoint y: 180, distance: 35.1
click at [419, 180] on div "Leaflet | Map data © OpenStreetMap contributors,© 2025 TomTom, Microsoft" at bounding box center [336, 167] width 672 height 335
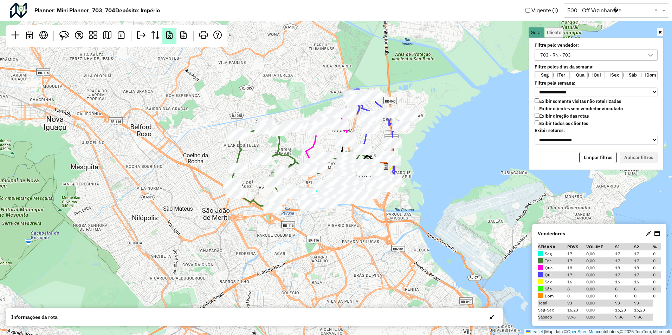
click at [167, 36] on em at bounding box center [169, 35] width 8 height 8
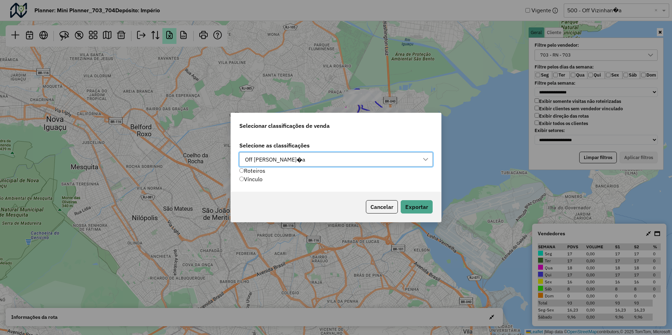
scroll to position [5, 32]
click at [415, 209] on button "Exportar" at bounding box center [416, 206] width 32 height 13
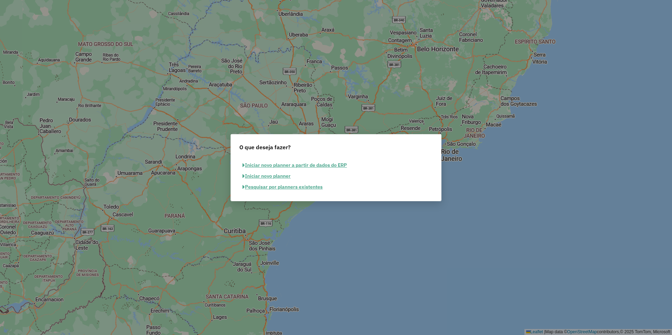
click at [282, 184] on button "Pesquisar por planners existentes" at bounding box center [282, 187] width 86 height 11
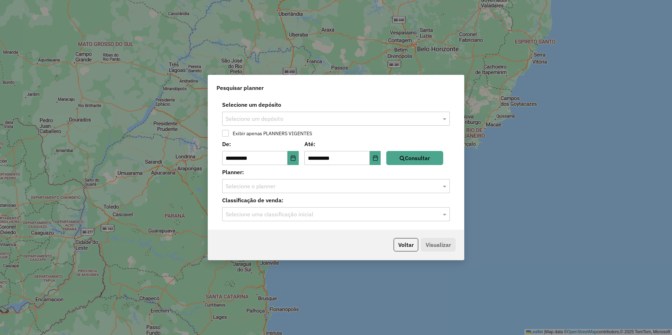
click at [271, 121] on input "text" at bounding box center [329, 119] width 207 height 8
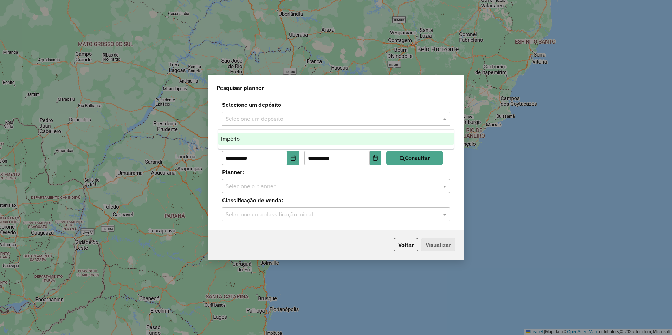
click at [239, 142] on div "Império" at bounding box center [335, 139] width 235 height 12
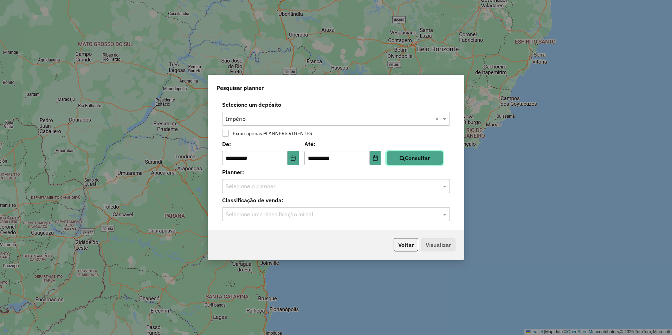
click at [401, 156] on button "Consultar" at bounding box center [414, 158] width 57 height 14
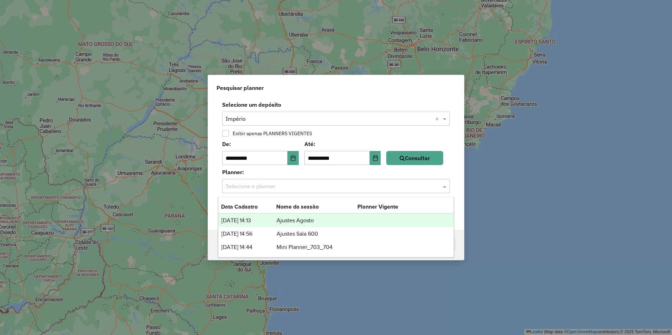
click at [284, 187] on input "text" at bounding box center [329, 186] width 207 height 8
click at [310, 223] on td "Ajustes Agosto" at bounding box center [316, 220] width 81 height 9
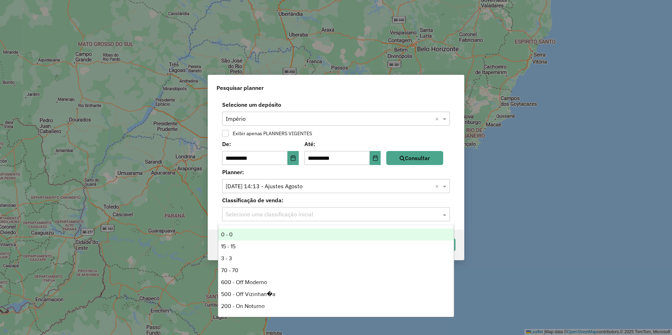
click at [292, 214] on input "text" at bounding box center [329, 214] width 207 height 8
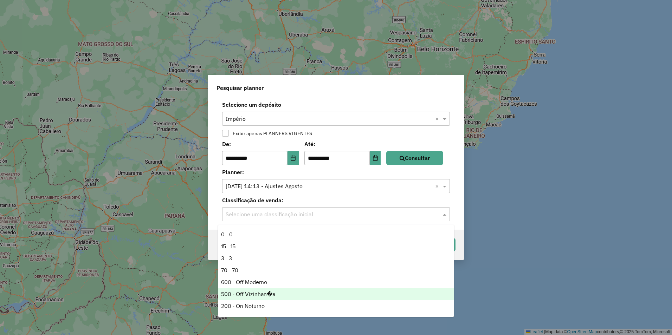
click at [240, 296] on div "500 - Off Vizinhan�a" at bounding box center [335, 294] width 235 height 12
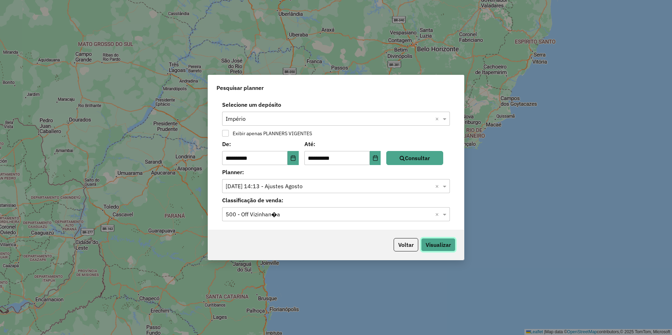
click at [435, 240] on button "Visualizar" at bounding box center [438, 244] width 34 height 13
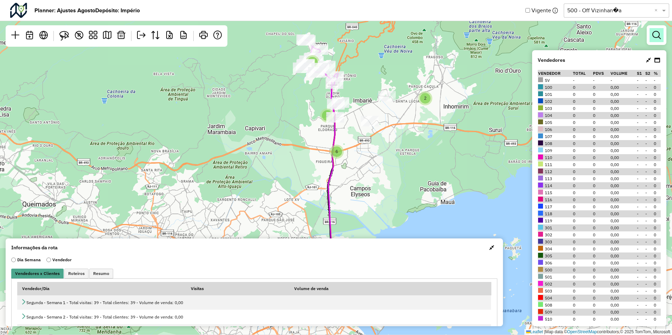
click at [654, 37] on em at bounding box center [656, 35] width 8 height 8
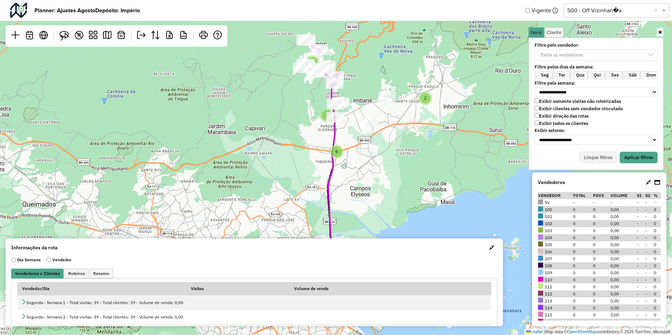
click at [630, 151] on div "**********" at bounding box center [595, 104] width 135 height 132
click at [630, 154] on button "Aplicar filtros" at bounding box center [638, 158] width 38 height 12
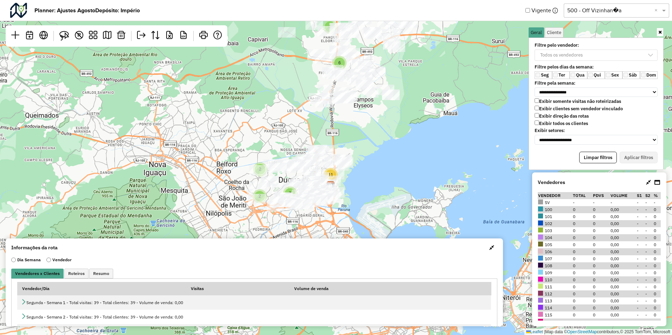
drag, startPoint x: 357, startPoint y: 217, endPoint x: 360, endPoint y: 128, distance: 88.9
click at [360, 128] on div "2 2 2 4 2 7 11 6 Leaflet | Map data © OpenStreetMap contributors,© 2025 TomTom,…" at bounding box center [336, 167] width 672 height 335
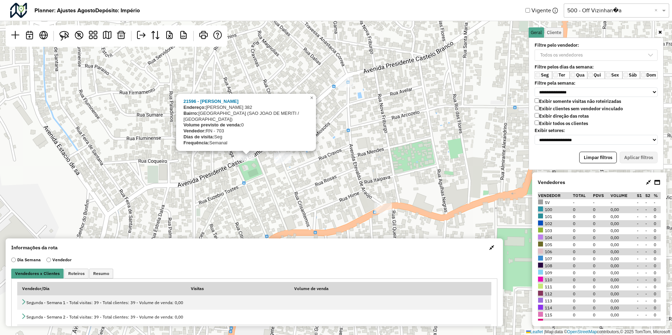
click at [254, 167] on div "21596 - S J RODRIGUES Endereço: DIONISIO ROCHA 382 Bairro: PARQUE ARARUAMA (SAO…" at bounding box center [336, 167] width 672 height 335
click at [258, 185] on div "21596 - S J RODRIGUES Endereço: DIONISIO ROCHA 382 Bairro: PARQUE ARARUAMA (SAO…" at bounding box center [336, 167] width 672 height 335
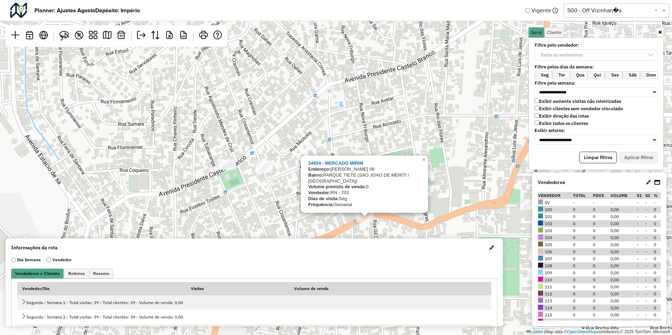
click at [324, 219] on div "24924 - MERCADO MIRIM Endereço: CASTRO ALVES 09 Bairro: PARQUE TIETE (SAO JOAO …" at bounding box center [336, 167] width 672 height 335
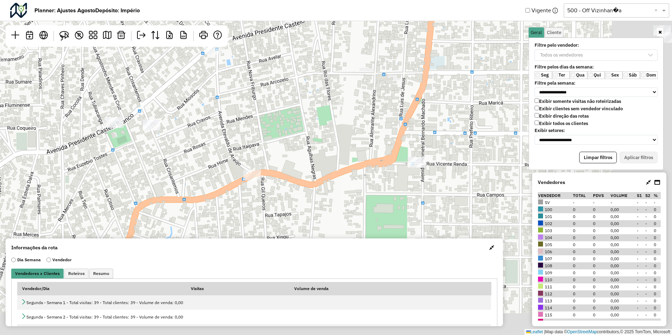
drag, startPoint x: 354, startPoint y: 211, endPoint x: 286, endPoint y: 167, distance: 81.6
click at [249, 169] on div "Leaflet | Map data © OpenStreetMap contributors,© 2025 TomTom, Microsoft" at bounding box center [336, 167] width 672 height 335
